Goal: Leave review/rating: Share an evaluation or opinion about a product, service, or content

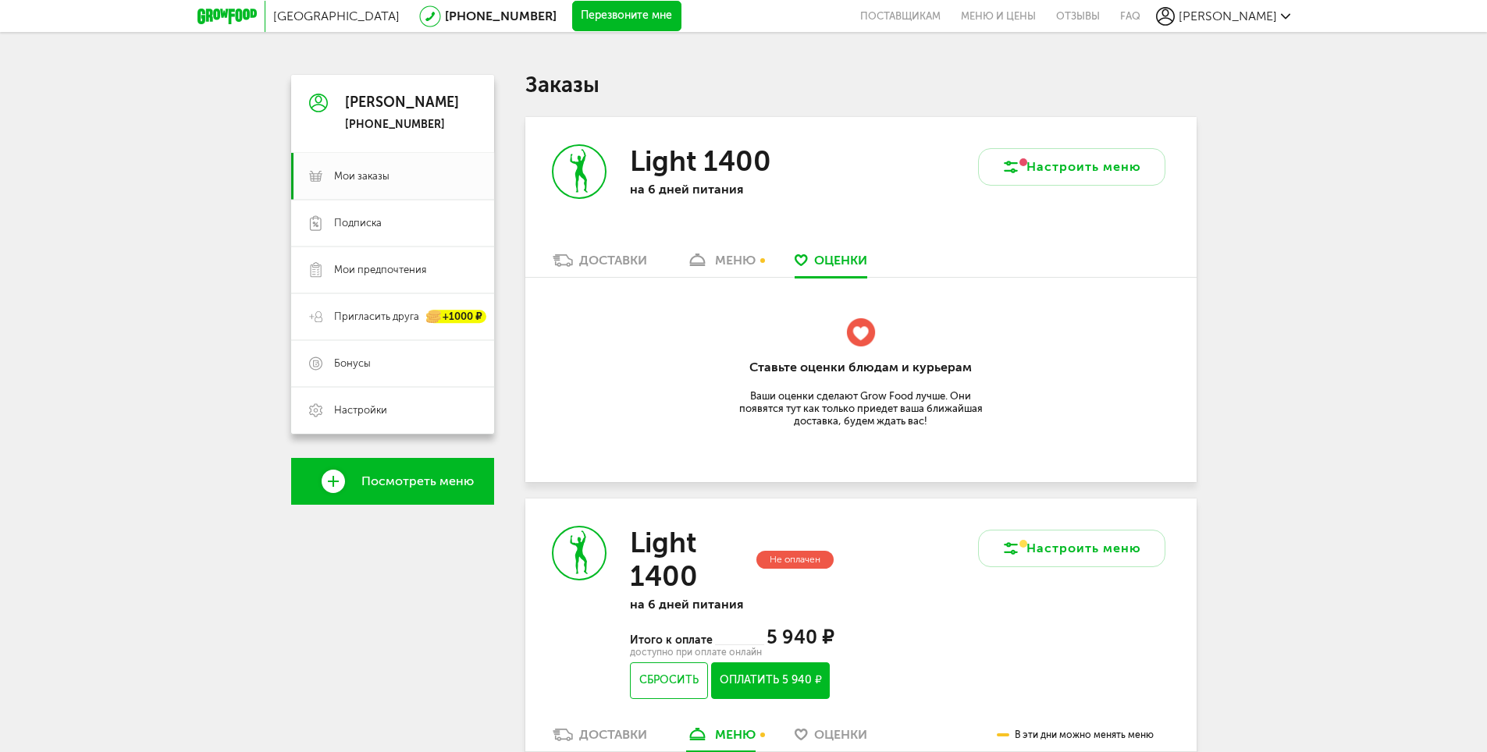
click at [215, 17] on icon at bounding box center [226, 17] width 59 height 16
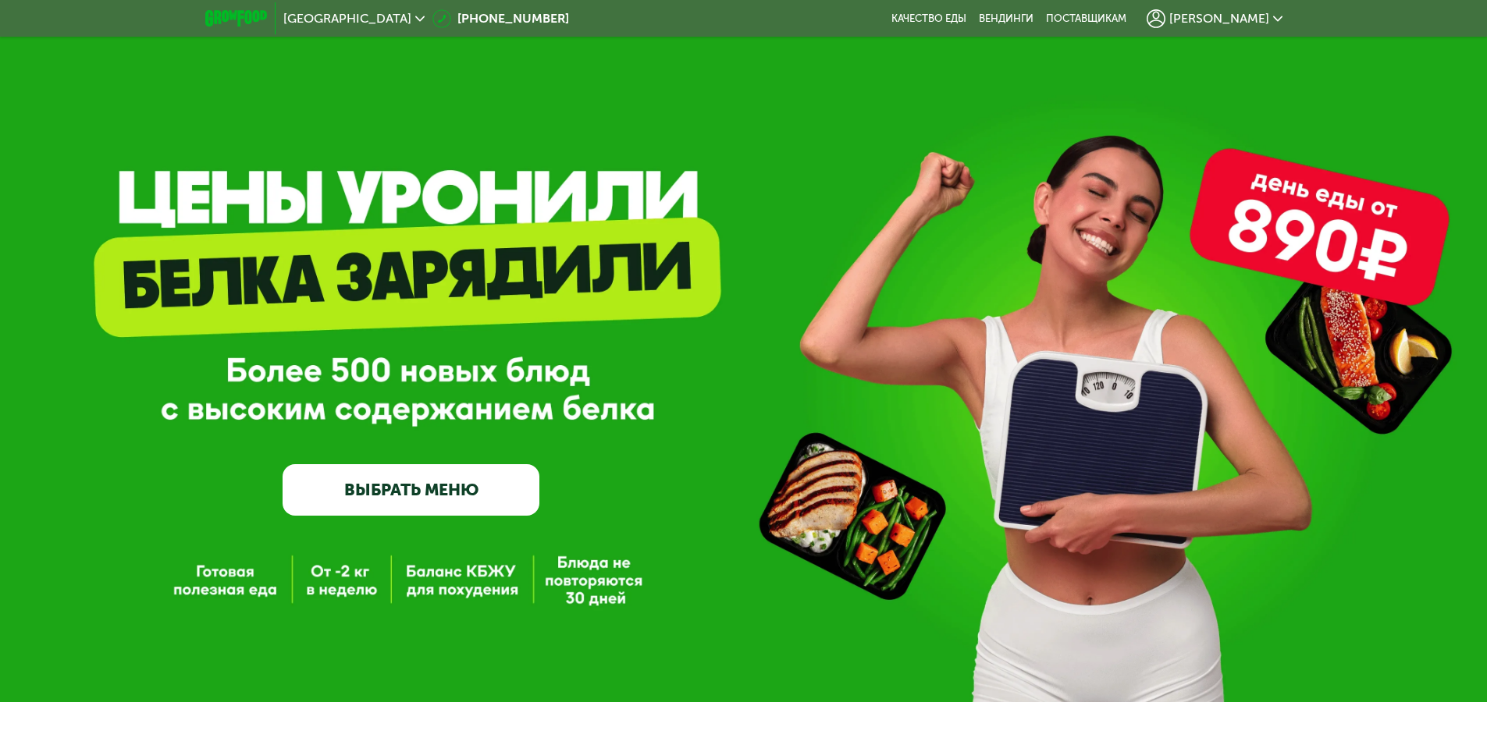
click at [1213, 9] on div "[PERSON_NAME]" at bounding box center [1214, 18] width 136 height 19
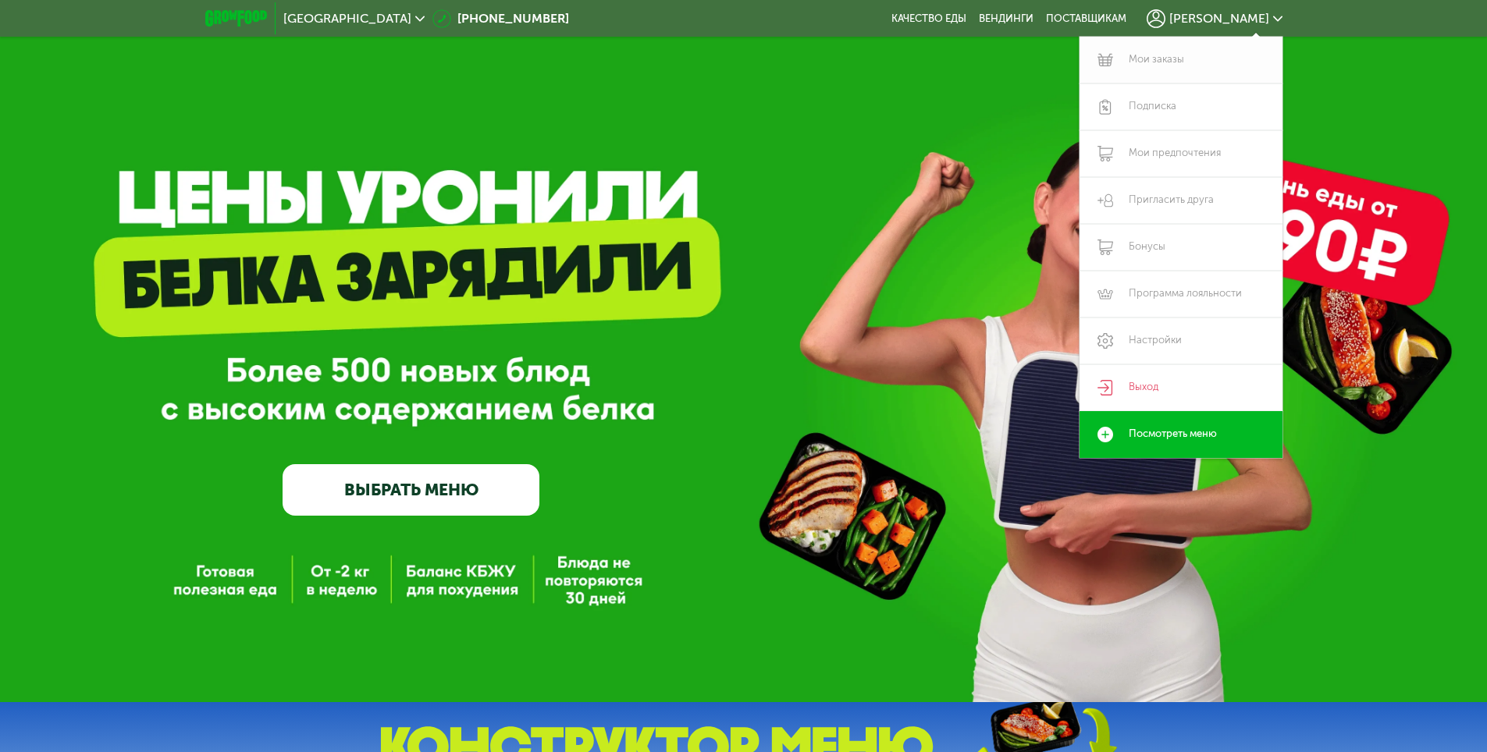
click at [1169, 61] on link "Мои заказы" at bounding box center [1180, 60] width 203 height 47
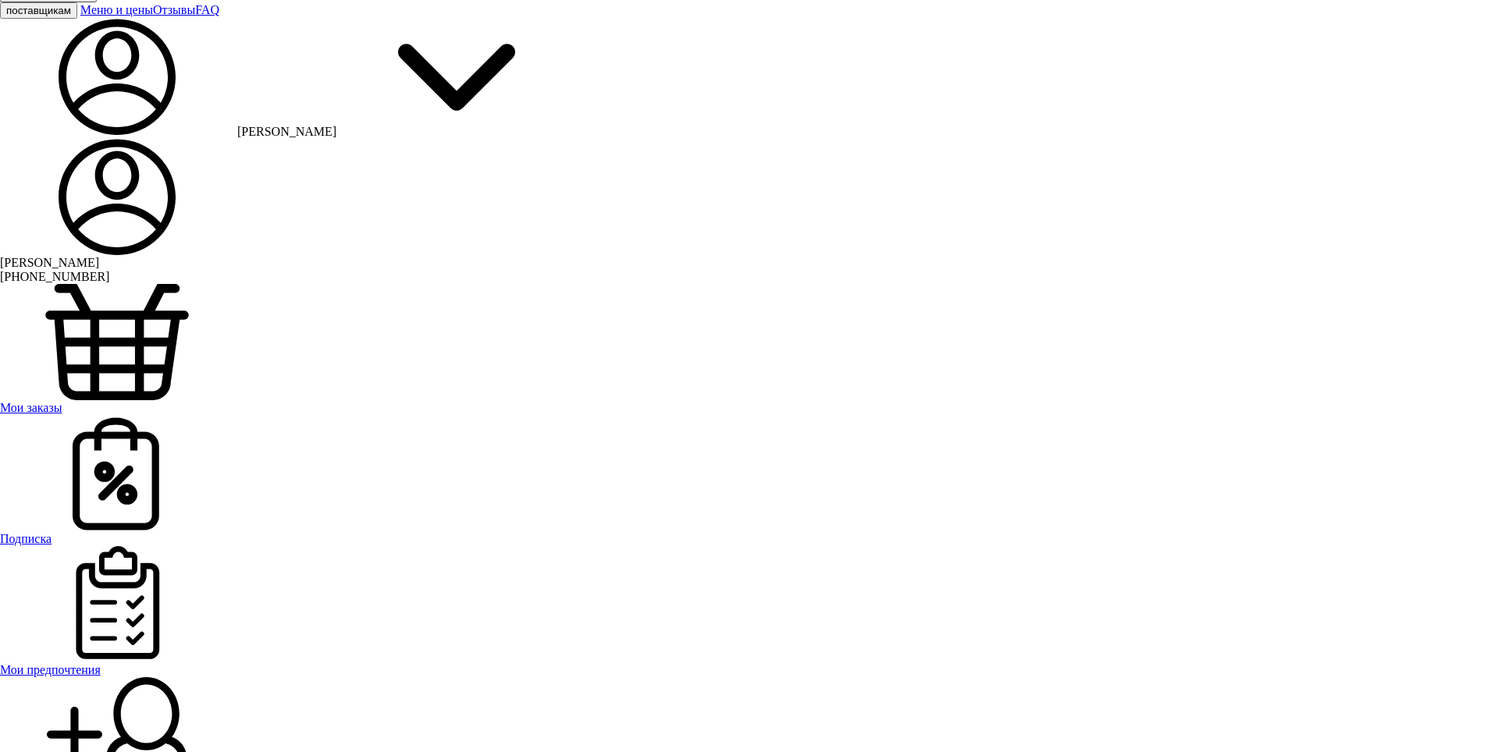
scroll to position [182, 0]
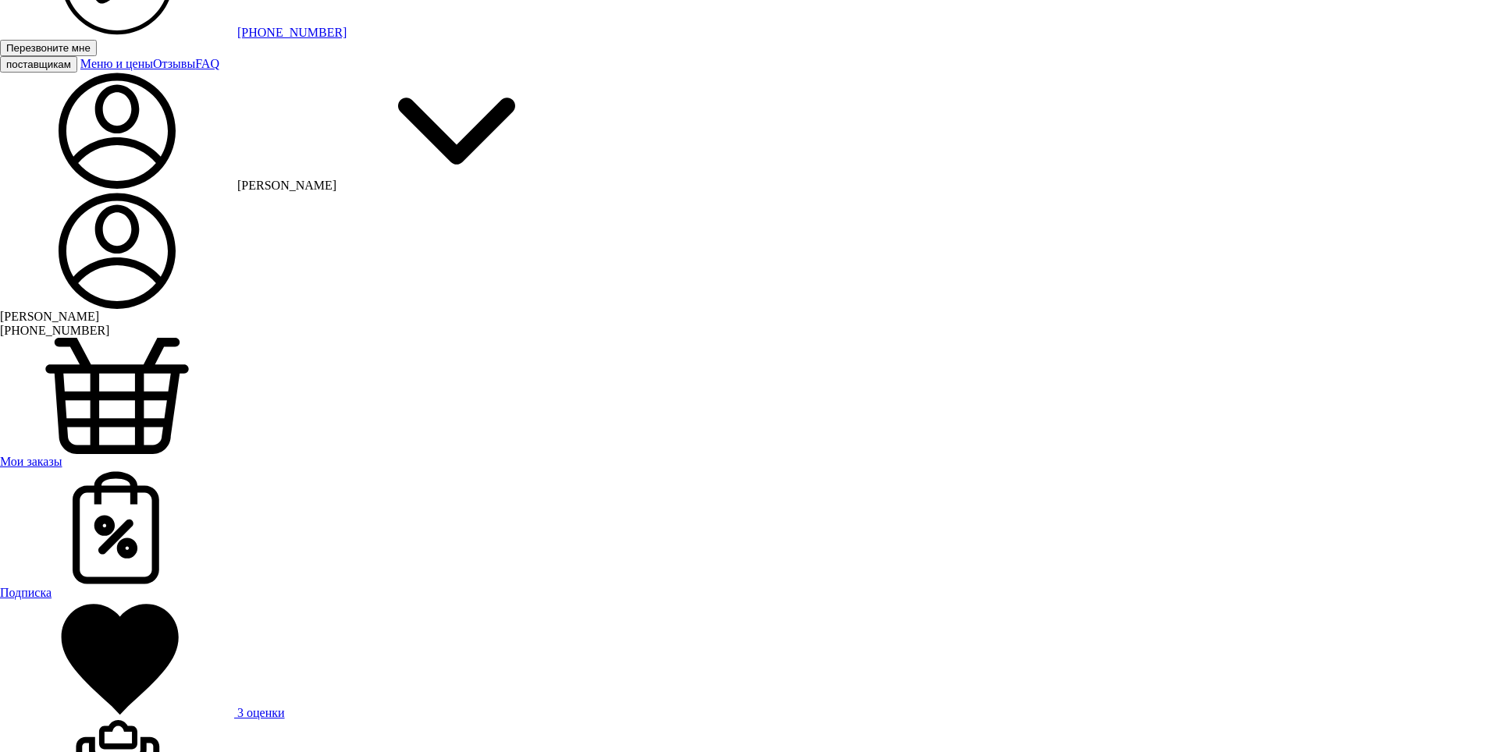
scroll to position [0, 0]
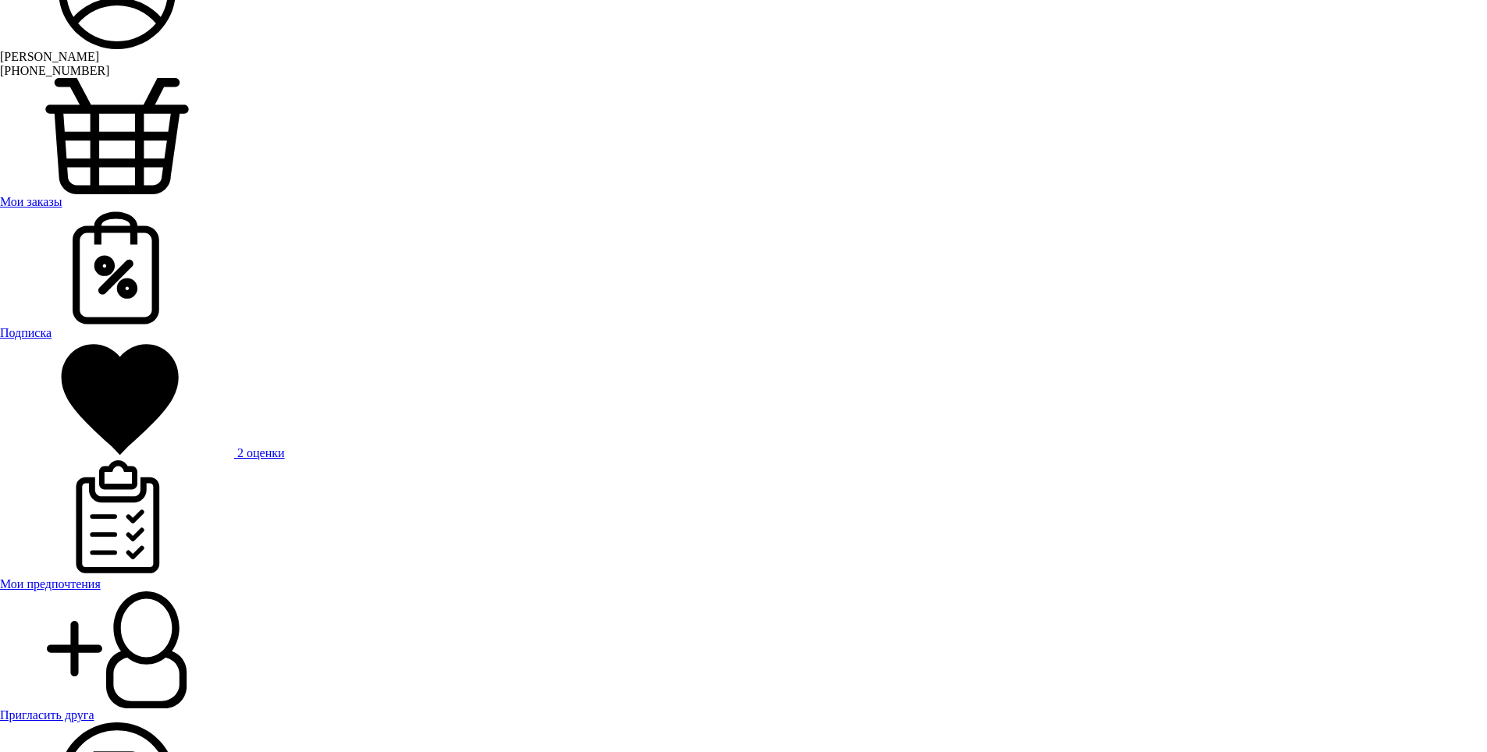
scroll to position [156, 0]
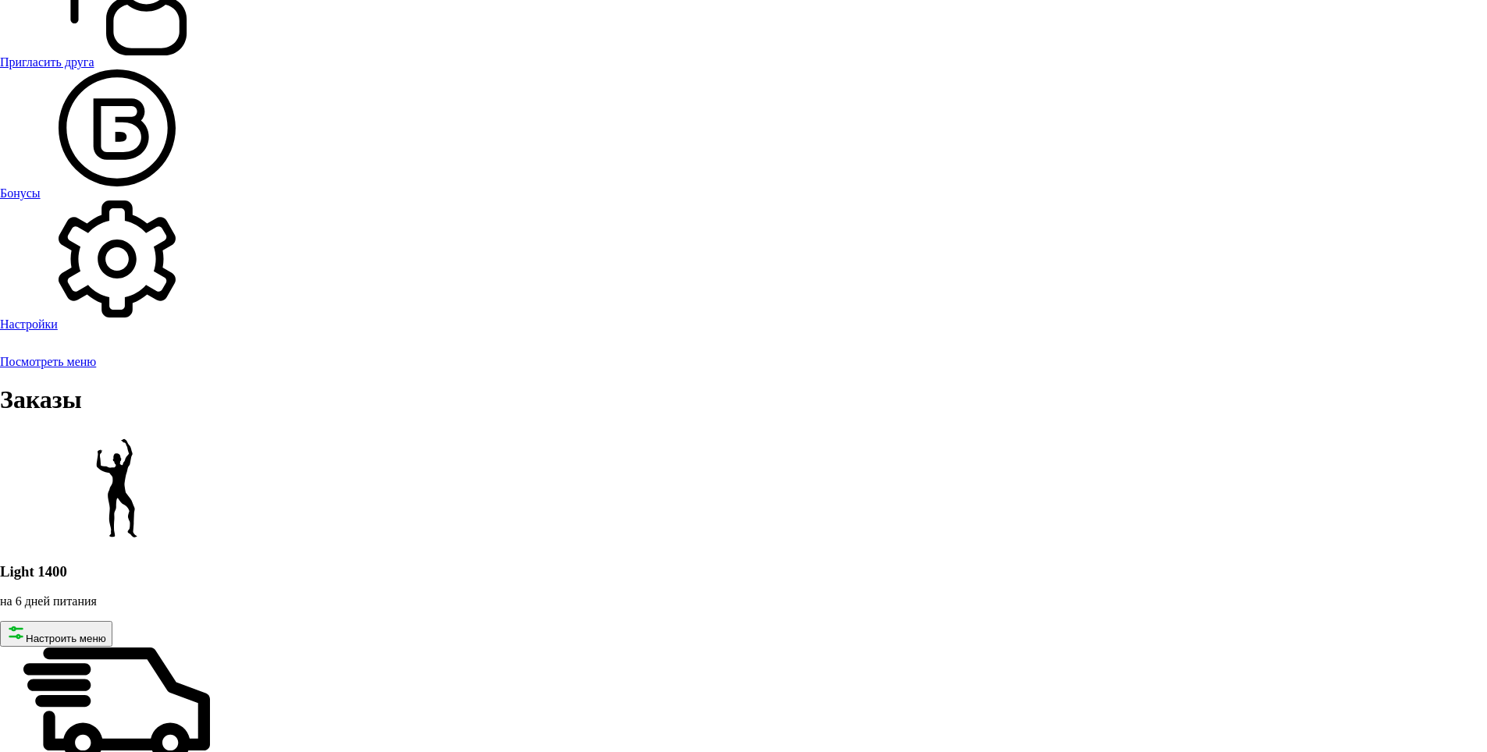
scroll to position [1014, 0]
